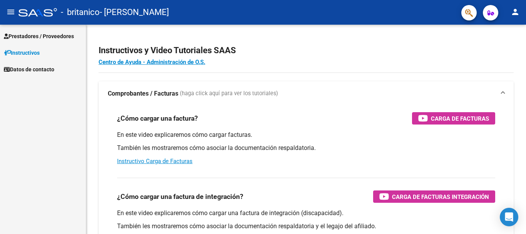
click at [47, 35] on span "Prestadores / Proveedores" at bounding box center [39, 36] width 70 height 8
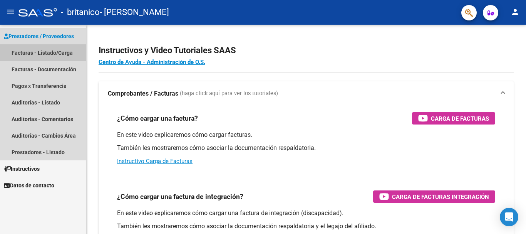
click at [48, 49] on link "Facturas - Listado/Carga" at bounding box center [43, 52] width 86 height 17
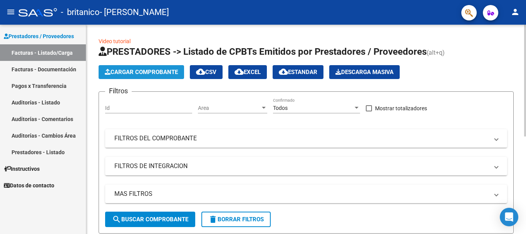
click at [141, 73] on span "Cargar Comprobante" at bounding box center [141, 72] width 73 height 7
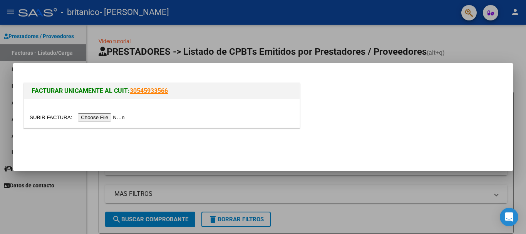
click at [118, 118] on input "file" at bounding box center [78, 117] width 97 height 8
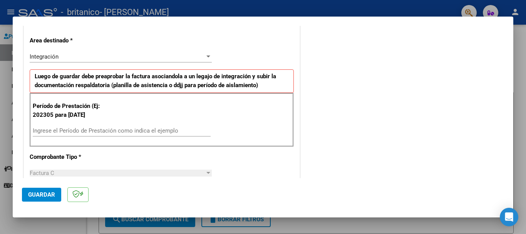
scroll to position [157, 0]
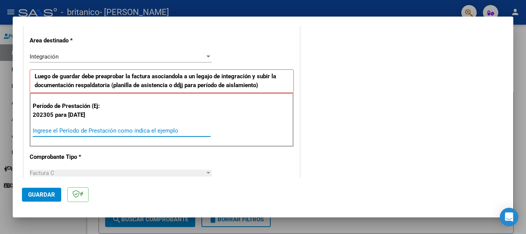
click at [101, 131] on input "Ingrese el Período de Prestación como indica el ejemplo" at bounding box center [122, 130] width 178 height 7
type input "202507"
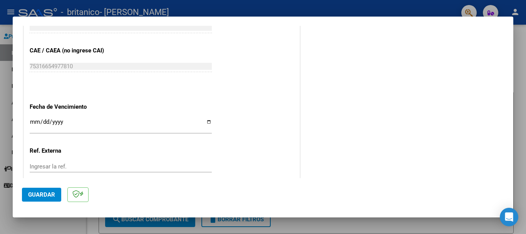
scroll to position [497, 0]
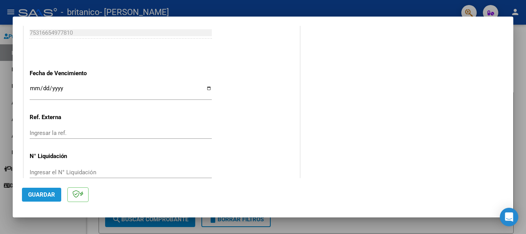
click at [48, 197] on span "Guardar" at bounding box center [41, 194] width 27 height 7
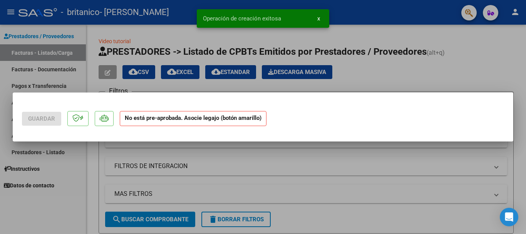
scroll to position [0, 0]
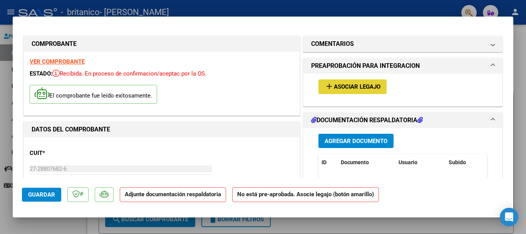
click at [334, 87] on span "Asociar Legajo" at bounding box center [357, 87] width 47 height 7
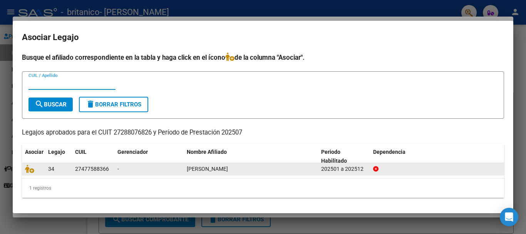
click at [62, 170] on div "34" at bounding box center [58, 169] width 21 height 9
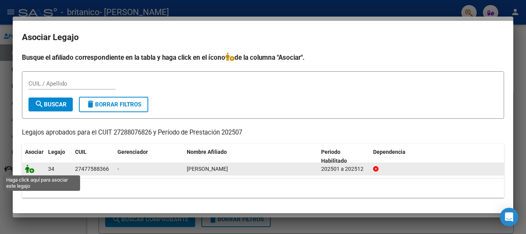
click at [30, 171] on icon at bounding box center [29, 169] width 9 height 8
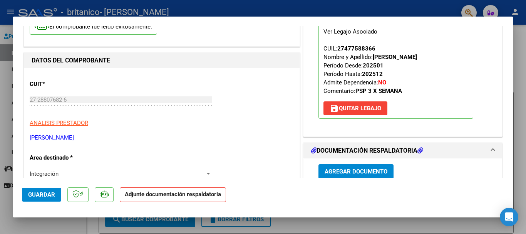
scroll to position [119, 0]
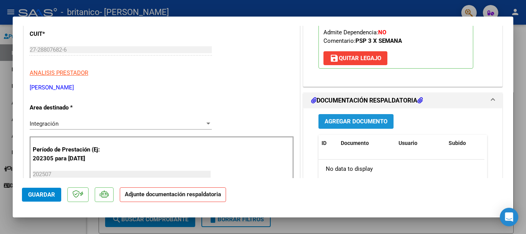
click at [369, 121] on span "Agregar Documento" at bounding box center [356, 121] width 63 height 7
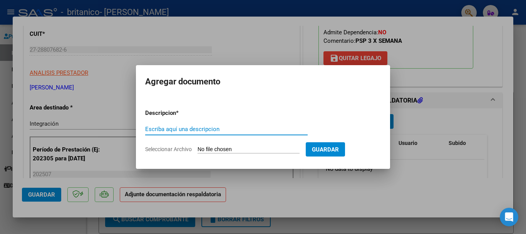
click at [221, 128] on input "Escriba aquí una descripcion" at bounding box center [226, 129] width 163 height 7
type input "planilla asistencia [PERSON_NAME]"
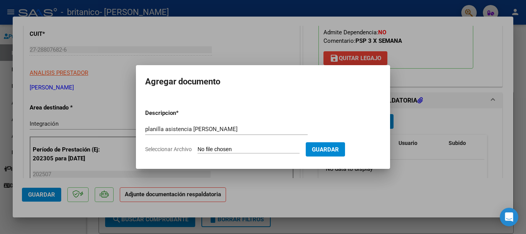
click at [257, 150] on input "Seleccionar Archivo" at bounding box center [249, 149] width 102 height 7
click at [255, 148] on input "Seleccionar Archivo" at bounding box center [249, 149] width 102 height 7
click at [252, 148] on input "Seleccionar Archivo" at bounding box center [249, 149] width 102 height 7
type input "C:\fakepath\Adobe Scan [DATE].pdf"
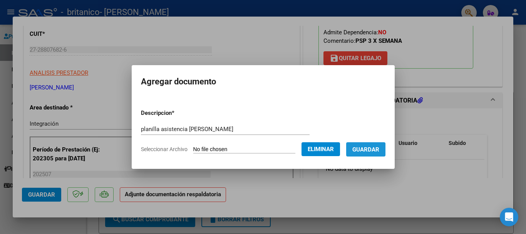
click at [368, 150] on span "Guardar" at bounding box center [366, 149] width 27 height 7
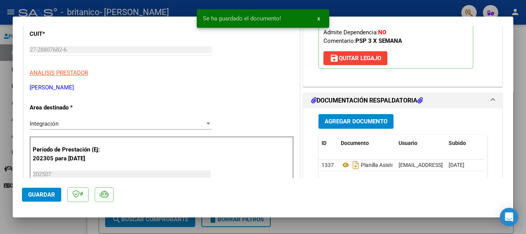
scroll to position [211, 0]
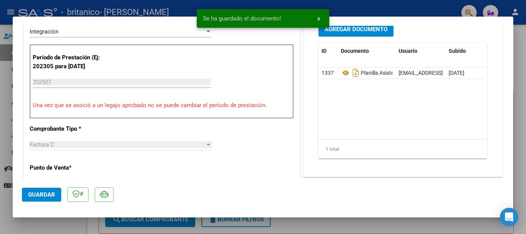
drag, startPoint x: 517, startPoint y: 119, endPoint x: 260, endPoint y: 121, distance: 256.3
click at [260, 121] on div "COMPROBANTE VER COMPROBANTE ESTADO: Recibida. En proceso de confirmacion/acepta…" at bounding box center [263, 117] width 526 height 234
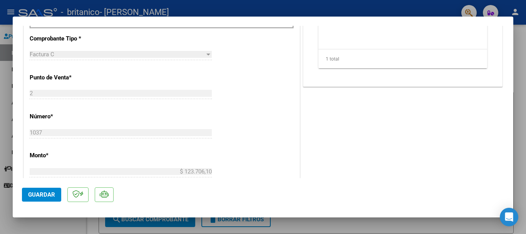
scroll to position [238, 0]
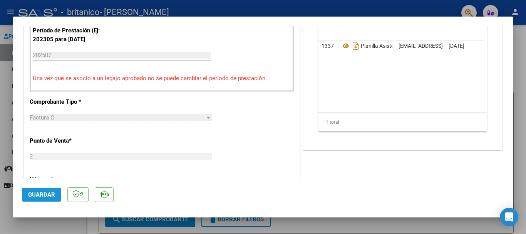
click at [47, 193] on span "Guardar" at bounding box center [41, 194] width 27 height 7
click at [41, 195] on span "Guardar" at bounding box center [41, 194] width 27 height 7
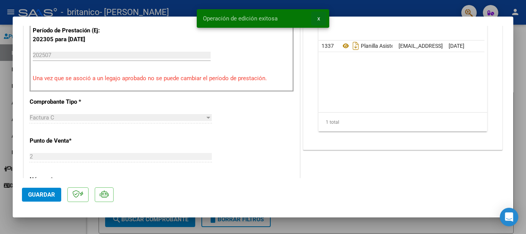
click at [320, 19] on button "x" at bounding box center [318, 19] width 15 height 14
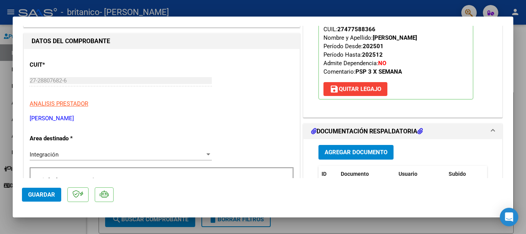
scroll to position [0, 0]
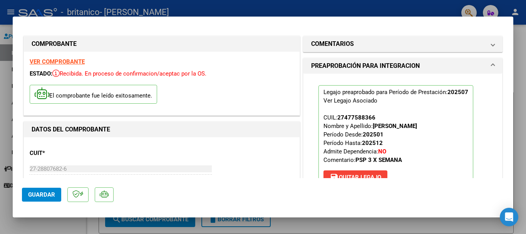
click at [519, 77] on div at bounding box center [263, 117] width 526 height 234
click at [519, 77] on div "Video tutorial PRESTADORES -> Listado de CPBTs Emitidos por Prestadores / Prove…" at bounding box center [306, 218] width 440 height 386
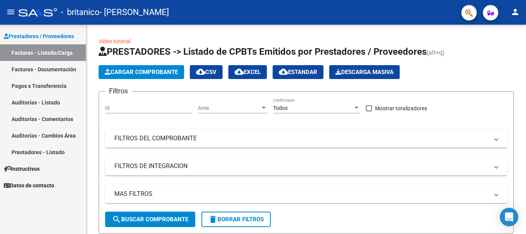
click at [52, 50] on link "Facturas - Listado/Carga" at bounding box center [43, 52] width 86 height 17
click at [389, 73] on span "Descarga Masiva" at bounding box center [365, 72] width 58 height 7
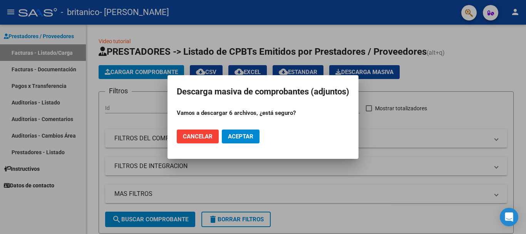
click at [472, 68] on div at bounding box center [263, 117] width 526 height 234
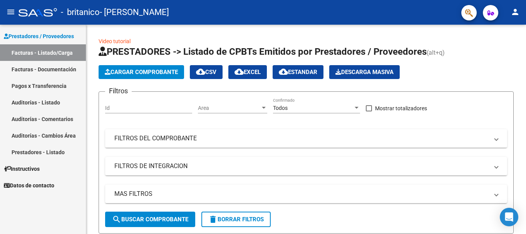
click at [64, 67] on link "Facturas - Documentación" at bounding box center [43, 69] width 86 height 17
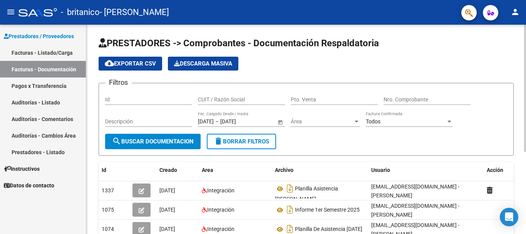
click at [451, 53] on app-list-header "PRESTADORES -> Comprobantes - Documentación Respaldatoria cloud_download Export…" at bounding box center [306, 96] width 415 height 119
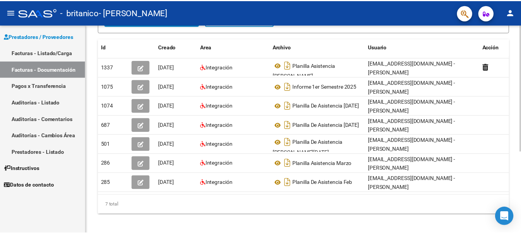
scroll to position [135, 0]
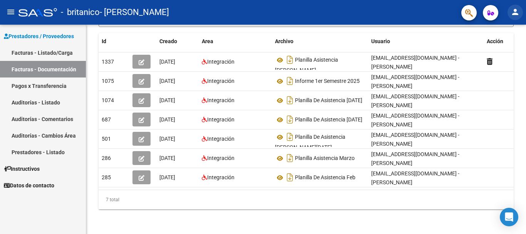
click at [516, 10] on mat-icon "person" at bounding box center [515, 11] width 9 height 9
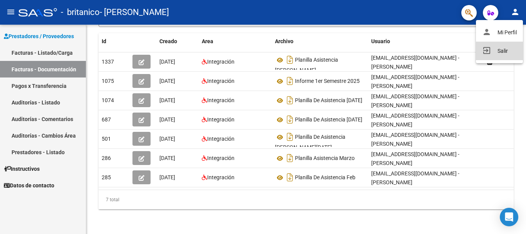
click at [501, 51] on button "exit_to_app Salir" at bounding box center [499, 51] width 47 height 18
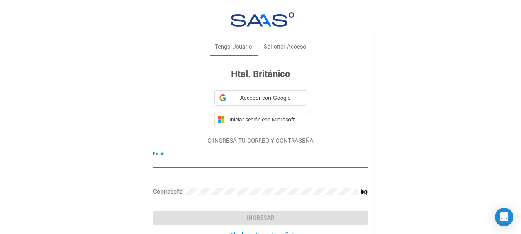
type input "[EMAIL_ADDRESS][DOMAIN_NAME]"
